Goal: Transaction & Acquisition: Purchase product/service

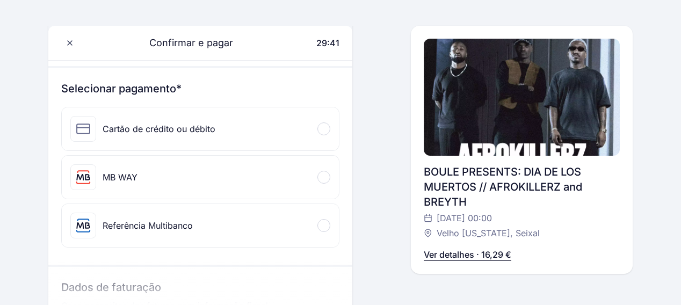
scroll to position [106, 0]
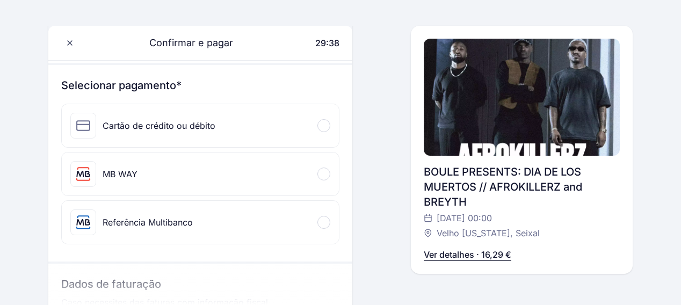
click at [309, 180] on div "MB WAY" at bounding box center [200, 174] width 277 height 43
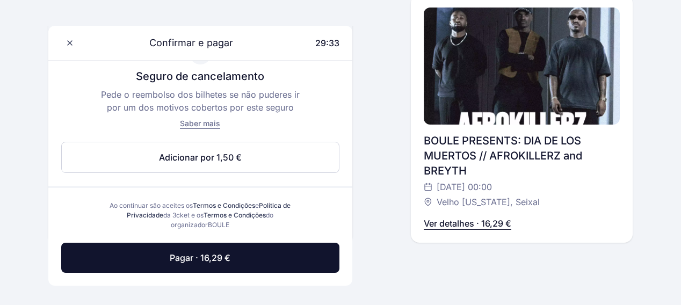
scroll to position [519, 0]
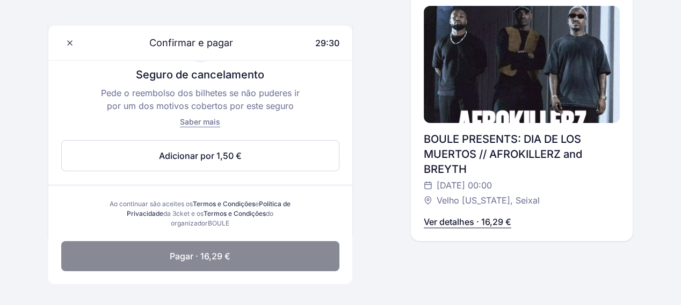
click at [295, 261] on button "Pagar · 16,29 €" at bounding box center [200, 256] width 278 height 30
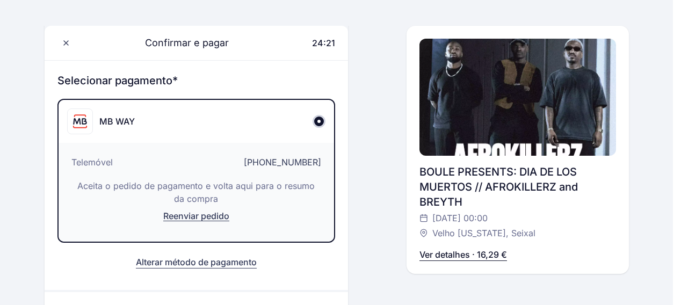
scroll to position [0, 0]
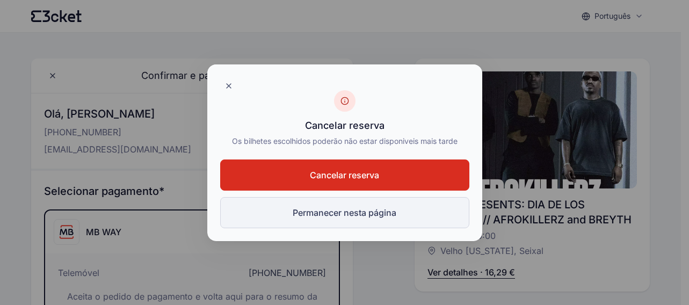
click at [238, 214] on button "Permanecer nesta página" at bounding box center [344, 212] width 249 height 31
